Goal: Information Seeking & Learning: Learn about a topic

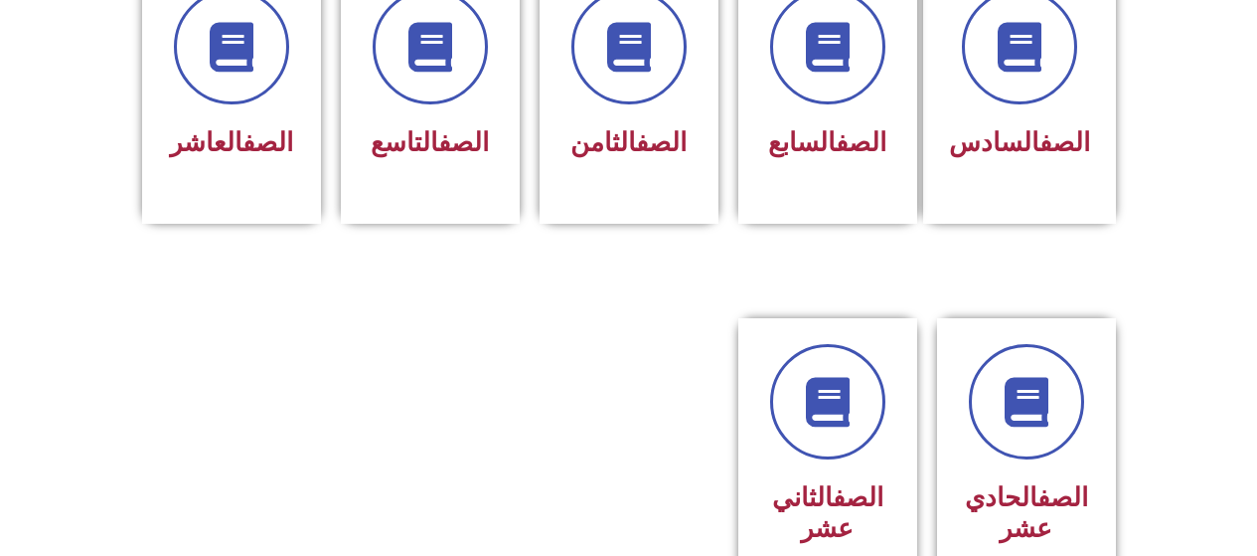
scroll to position [915, 0]
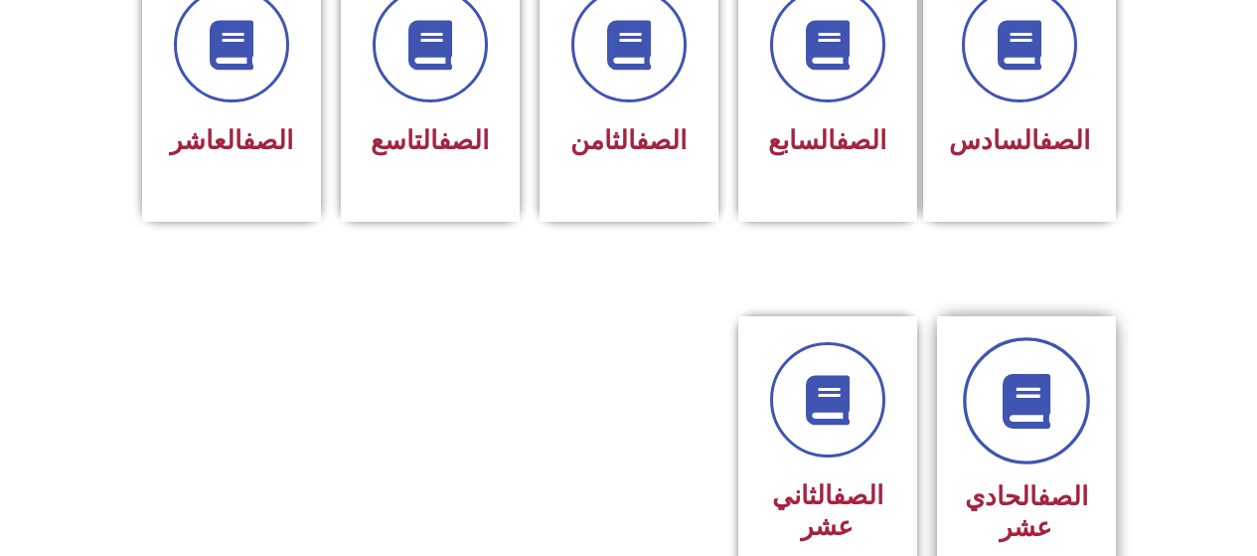
click at [1029, 404] on link at bounding box center [1026, 400] width 127 height 127
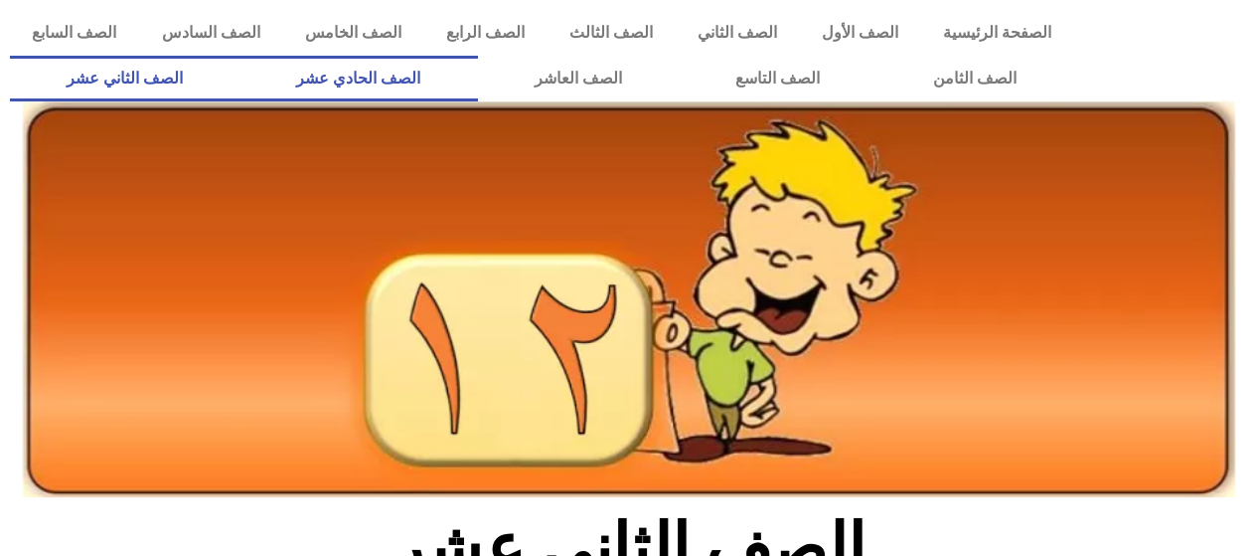
click at [423, 78] on link "الصف الحادي عشر" at bounding box center [358, 79] width 238 height 46
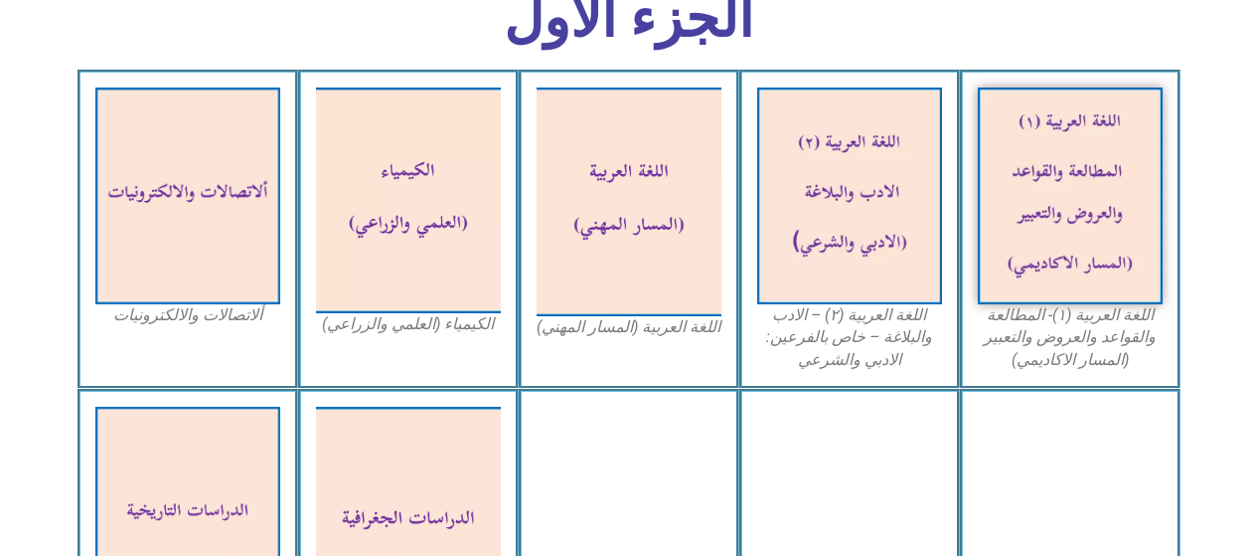
scroll to position [623, 0]
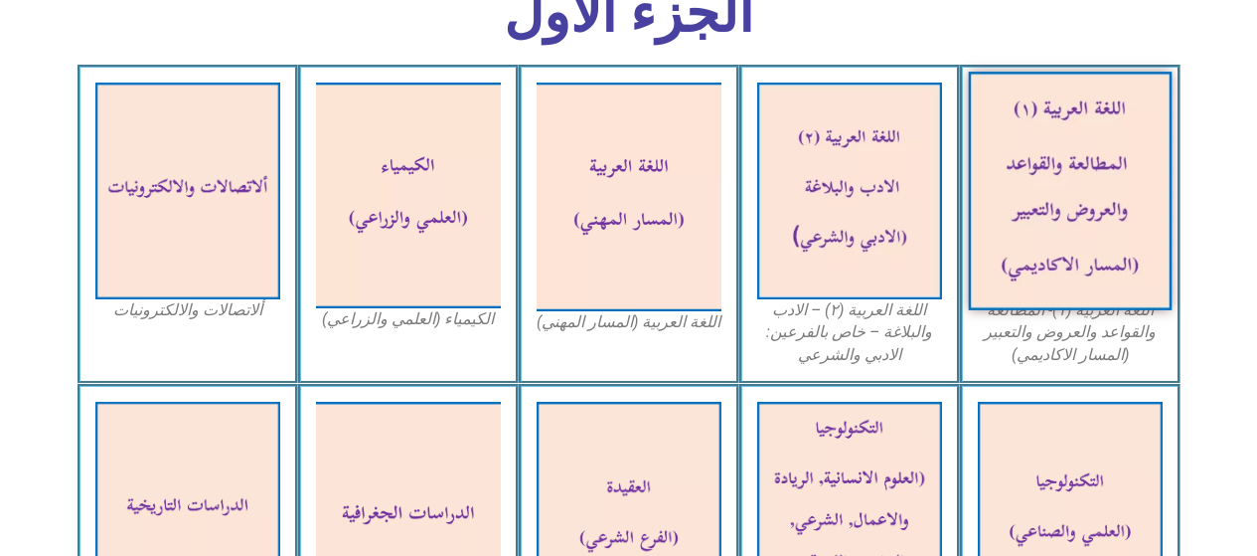
click at [1050, 177] on img at bounding box center [1070, 191] width 204 height 239
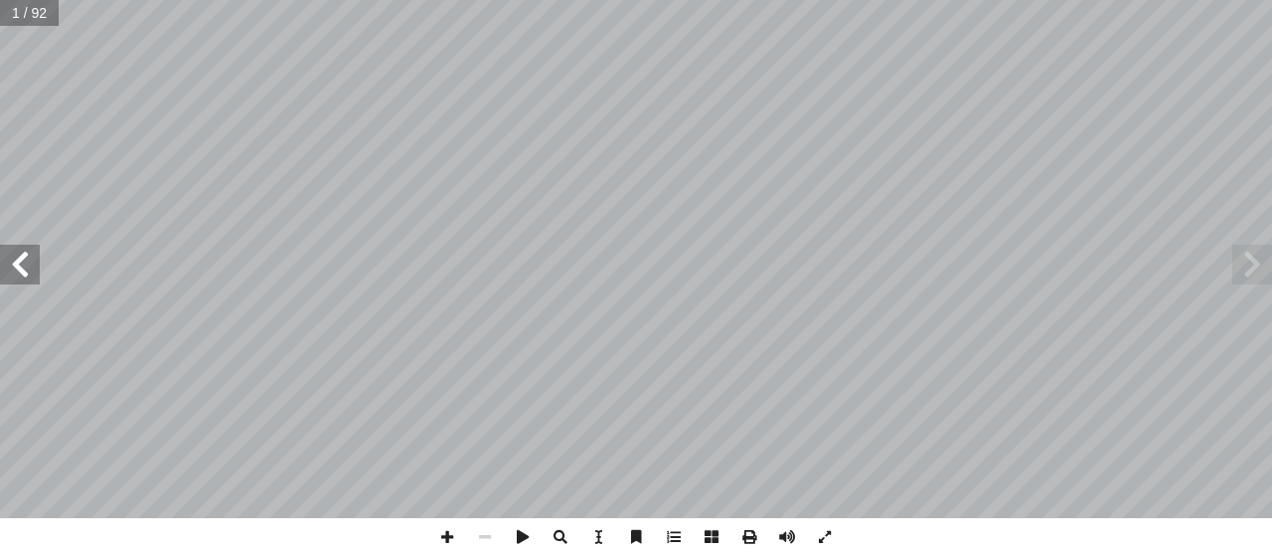
click at [1250, 261] on span at bounding box center [1252, 264] width 40 height 40
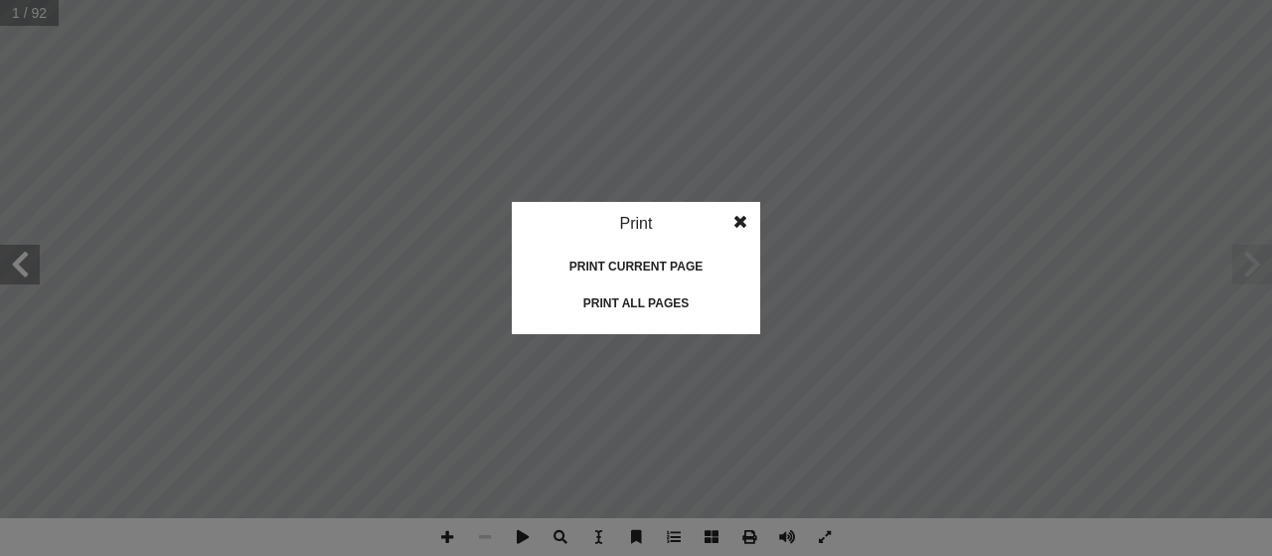
click at [624, 259] on div "Print current page" at bounding box center [636, 266] width 199 height 32
click at [625, 266] on div "Print current page" at bounding box center [636, 266] width 199 height 32
click at [639, 220] on div "Print" at bounding box center [636, 224] width 248 height 44
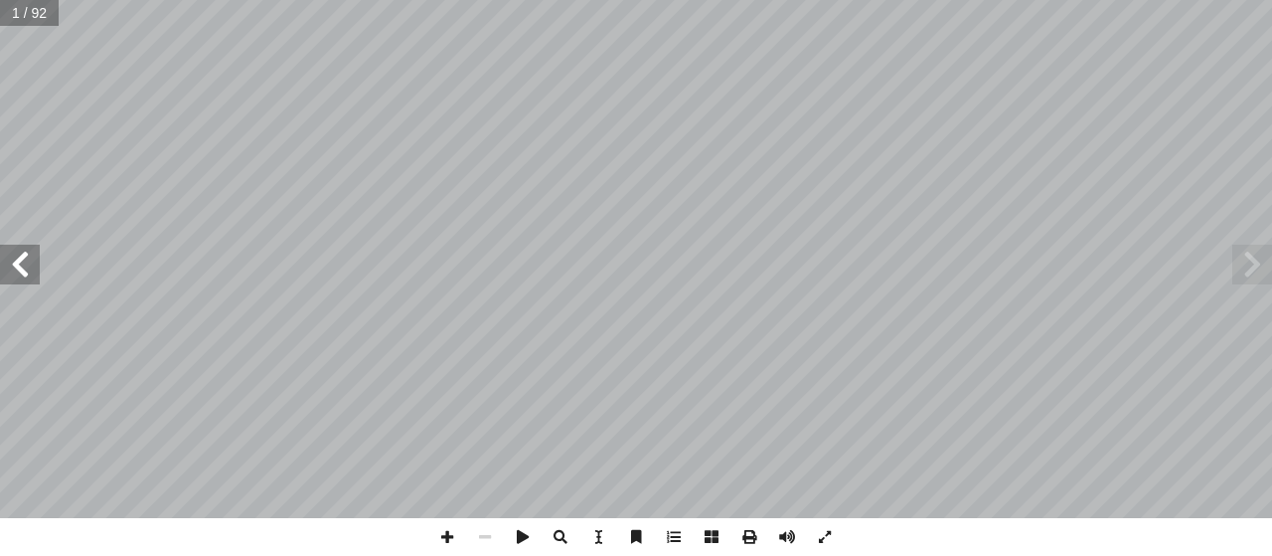
click at [1248, 260] on span at bounding box center [1252, 264] width 40 height 40
click at [1248, 271] on span at bounding box center [1252, 264] width 40 height 40
click at [1242, 274] on span at bounding box center [1252, 264] width 40 height 40
click at [1248, 263] on span at bounding box center [1252, 264] width 40 height 40
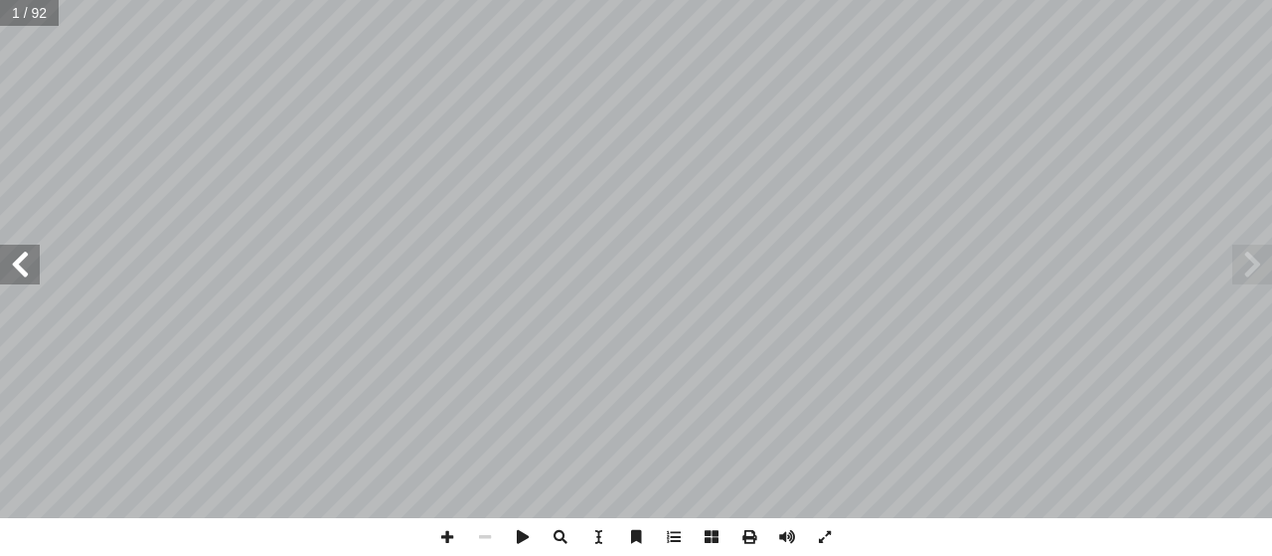
click at [1252, 263] on span at bounding box center [1252, 264] width 40 height 40
click at [20, 266] on span at bounding box center [20, 264] width 40 height 40
click at [17, 271] on span at bounding box center [20, 264] width 40 height 40
click at [10, 266] on span at bounding box center [20, 264] width 40 height 40
click at [18, 265] on span at bounding box center [20, 264] width 40 height 40
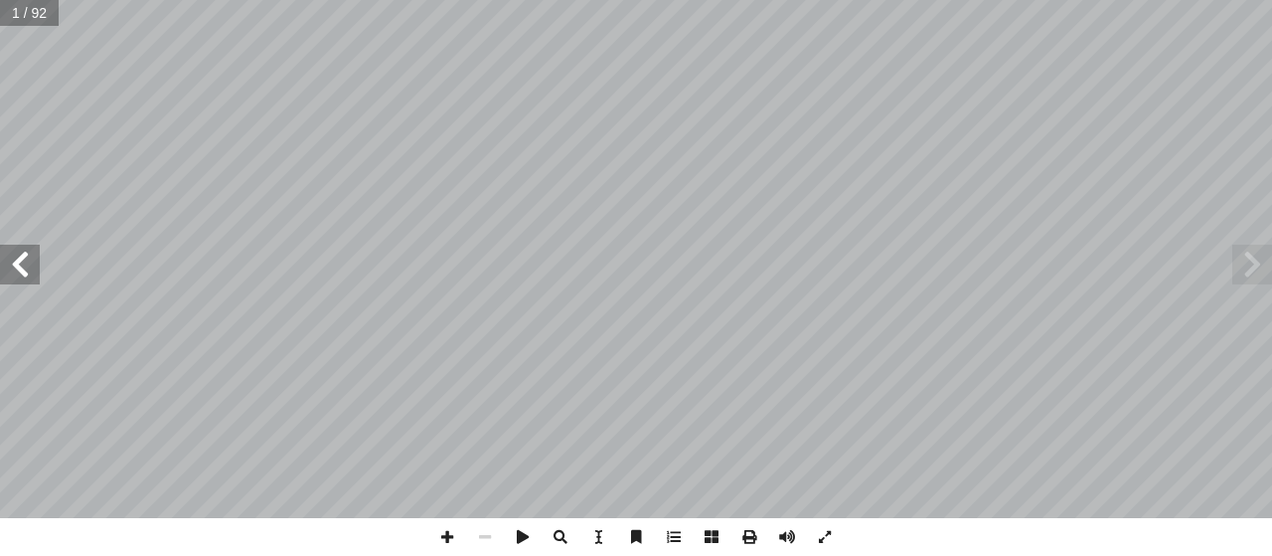
click at [14, 266] on span at bounding box center [20, 264] width 40 height 40
